Goal: Find specific fact: Find specific fact

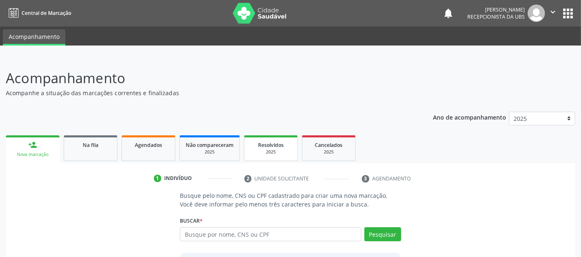
click at [270, 137] on link "Resolvidos 2025" at bounding box center [271, 148] width 54 height 26
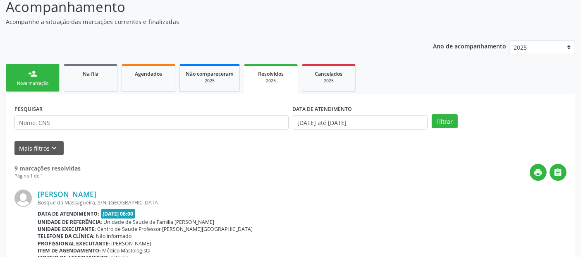
scroll to position [64, 0]
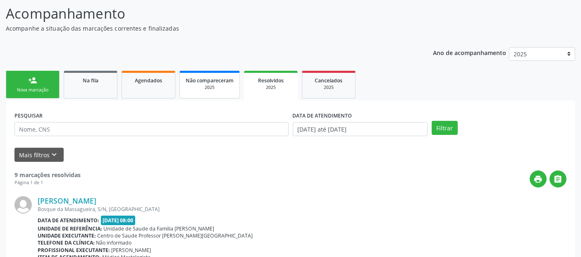
click at [235, 88] on link "Não compareceram 2025" at bounding box center [209, 85] width 60 height 28
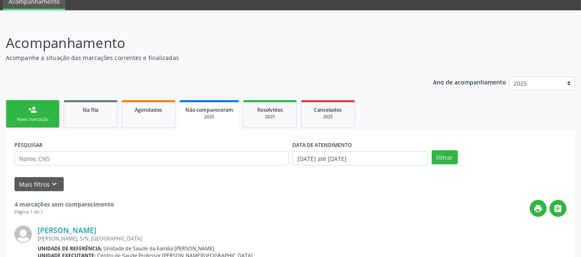
scroll to position [0, 0]
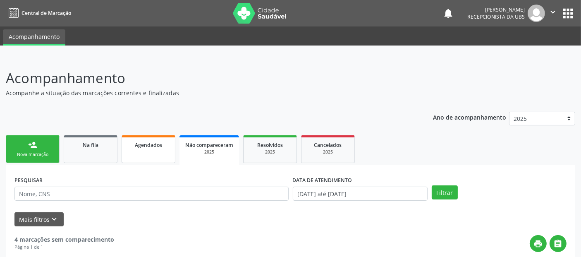
click at [157, 155] on link "Agendados" at bounding box center [148, 149] width 54 height 28
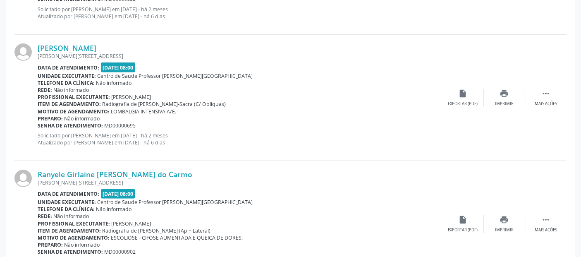
scroll to position [479, 0]
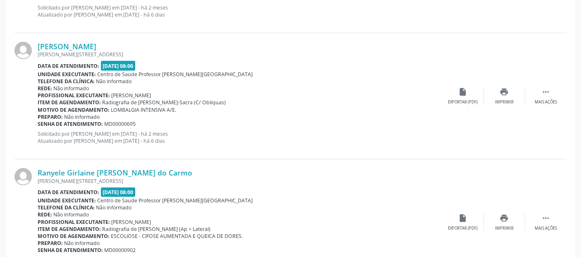
click at [326, 183] on div "Ranyele Girlaine [PERSON_NAME] do Carmo [PERSON_NAME][STREET_ADDRESS] Data de a…" at bounding box center [240, 222] width 405 height 108
click at [343, 194] on div "Data de atendimento: [DATE] 08:00" at bounding box center [240, 192] width 405 height 10
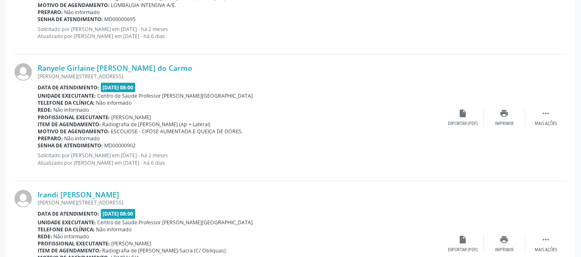
scroll to position [526, 0]
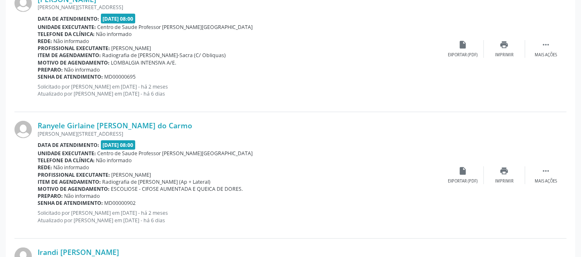
click at [199, 76] on div "Senha de atendimento: MD00000695" at bounding box center [240, 76] width 405 height 7
click at [375, 31] on div "Telefone da clínica: Não informado" at bounding box center [240, 34] width 405 height 7
click at [381, 202] on div "Senha de atendimento: MD00000902" at bounding box center [240, 202] width 405 height 7
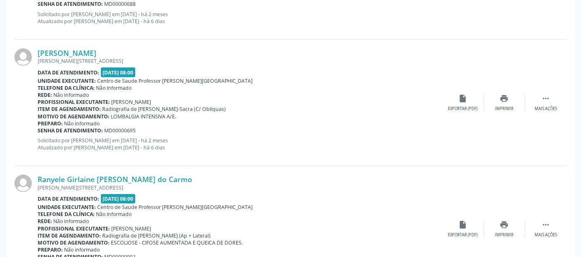
scroll to position [451, 0]
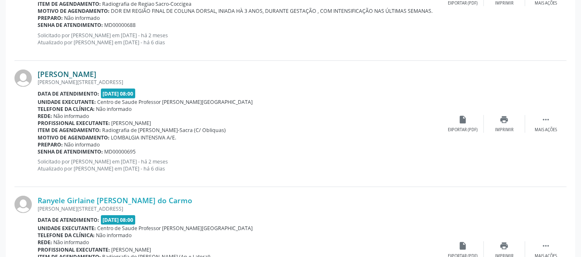
click at [96, 69] on link "[PERSON_NAME]" at bounding box center [67, 73] width 59 height 9
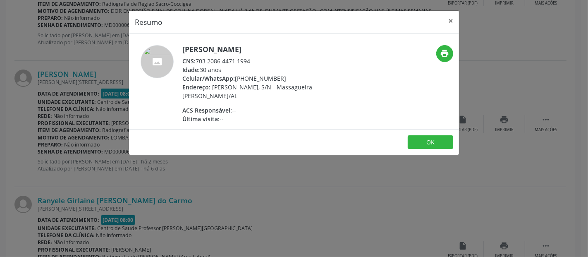
click at [233, 62] on div "CNS: 703 2086 4471 1994" at bounding box center [262, 61] width 161 height 9
drag, startPoint x: 196, startPoint y: 58, endPoint x: 254, endPoint y: 60, distance: 58.3
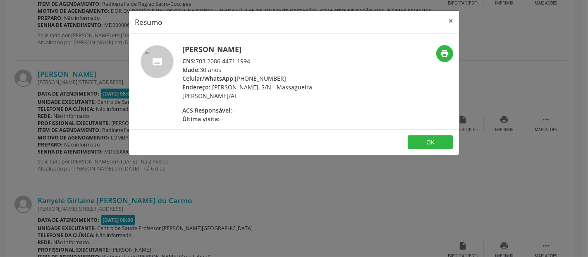
click at [254, 60] on div "CNS: 703 2086 4471 1994" at bounding box center [262, 61] width 161 height 9
copy div "703 2086 4471 1994"
click at [448, 21] on button "×" at bounding box center [450, 21] width 17 height 20
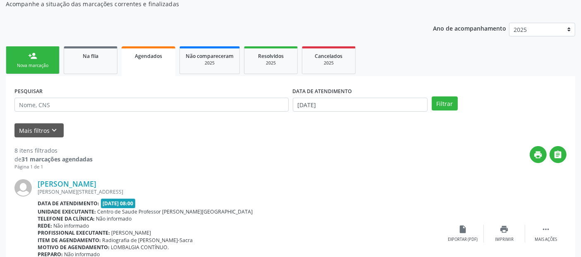
scroll to position [91, 0]
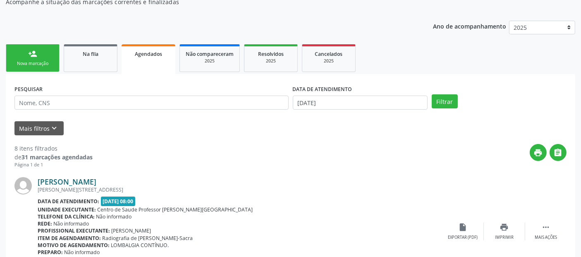
click at [82, 182] on link "[PERSON_NAME]" at bounding box center [67, 181] width 59 height 9
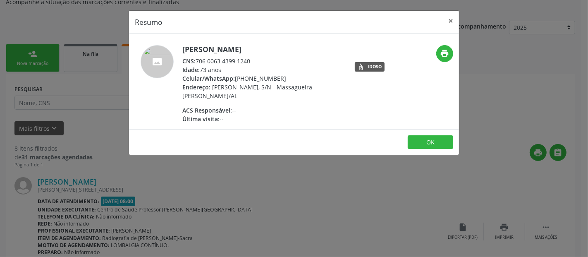
click at [242, 62] on div "CNS: 706 0063 4399 1240" at bounding box center [262, 61] width 161 height 9
click at [212, 61] on div "CNS: 706 0063 4399 1240" at bounding box center [262, 61] width 161 height 9
drag, startPoint x: 198, startPoint y: 59, endPoint x: 250, endPoint y: 61, distance: 52.5
click at [250, 61] on div "CNS: 706 0063 4399 1240" at bounding box center [262, 61] width 161 height 9
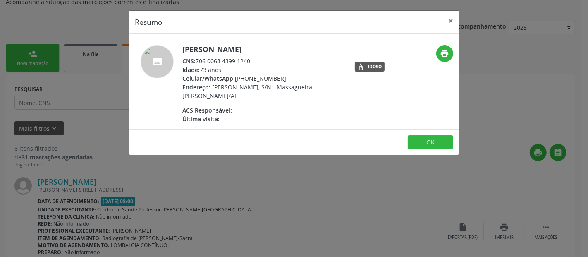
copy div "706 0063 4399 1240"
click at [449, 24] on button "×" at bounding box center [450, 21] width 17 height 20
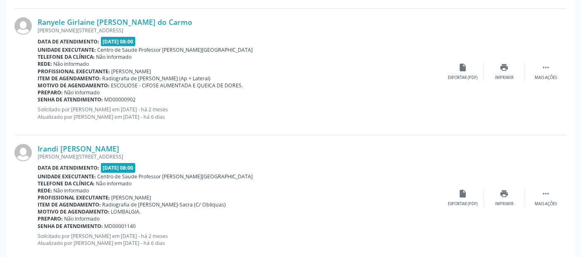
scroll to position [635, 0]
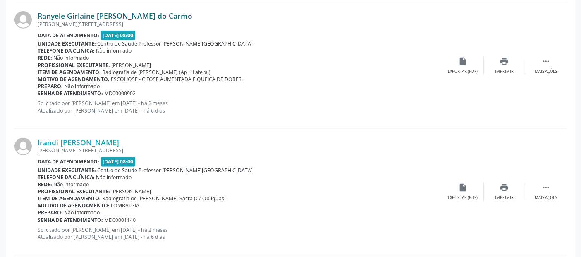
click at [107, 13] on link "Ranyele Girlaine [PERSON_NAME] do Carmo" at bounding box center [115, 15] width 155 height 9
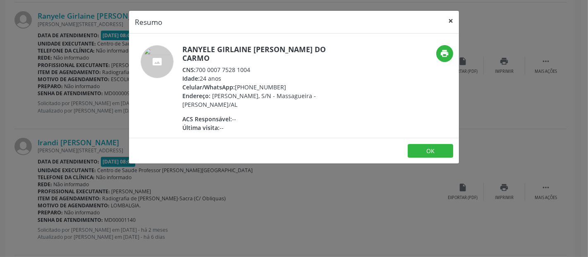
click at [452, 21] on button "×" at bounding box center [450, 21] width 17 height 20
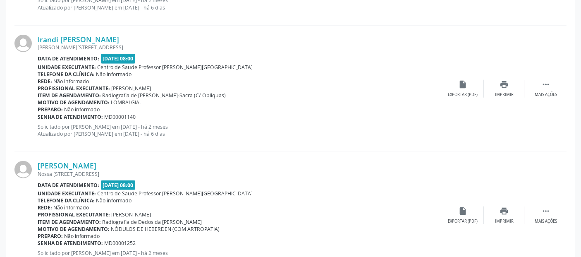
scroll to position [731, 0]
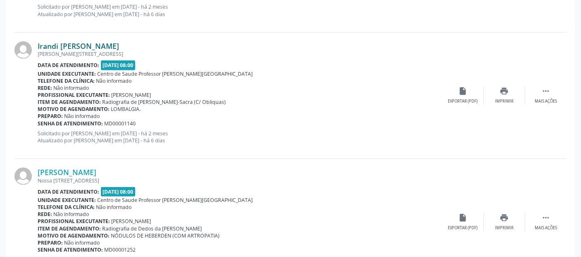
click at [77, 44] on link "Irandi [PERSON_NAME]" at bounding box center [78, 45] width 81 height 9
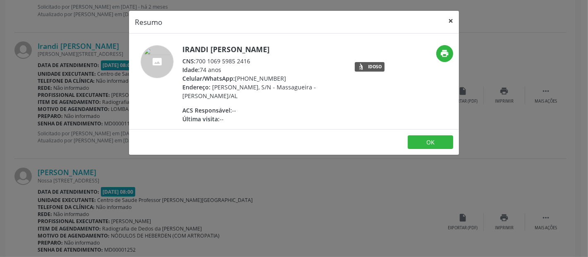
click at [451, 19] on button "×" at bounding box center [450, 21] width 17 height 20
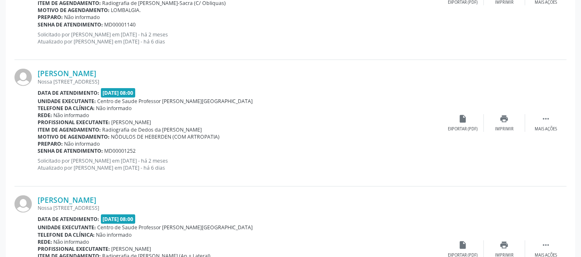
scroll to position [834, 0]
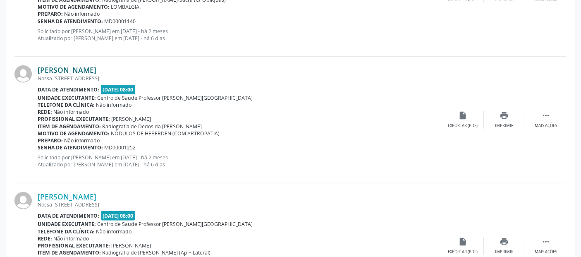
click at [93, 68] on link "[PERSON_NAME]" at bounding box center [67, 69] width 59 height 9
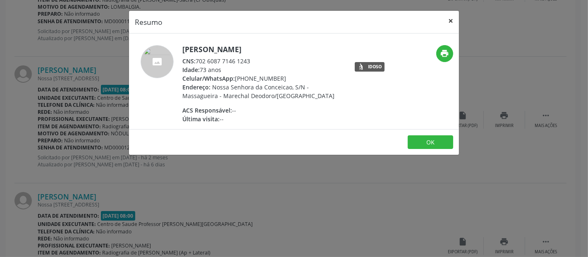
click at [450, 22] on button "×" at bounding box center [450, 21] width 17 height 20
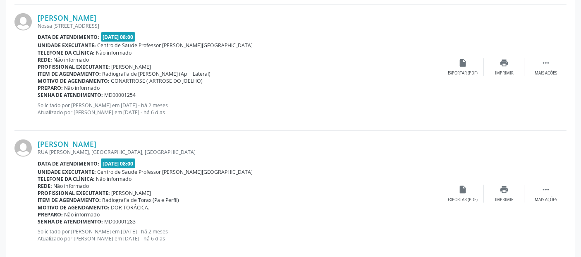
scroll to position [1024, 0]
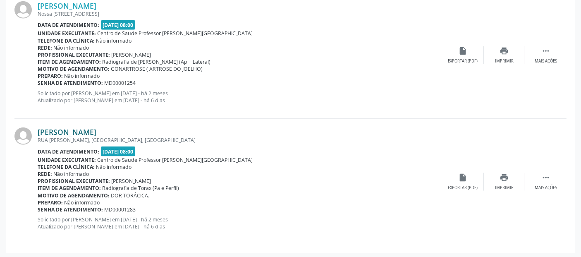
click at [96, 131] on link "[PERSON_NAME]" at bounding box center [67, 131] width 59 height 9
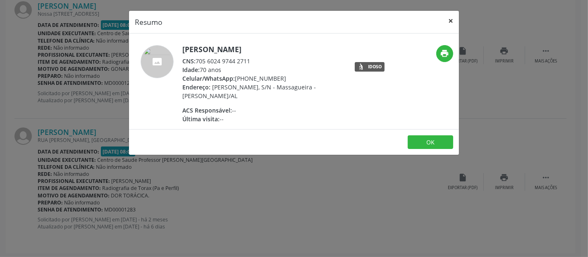
click at [452, 18] on button "×" at bounding box center [450, 21] width 17 height 20
